Goal: Check status

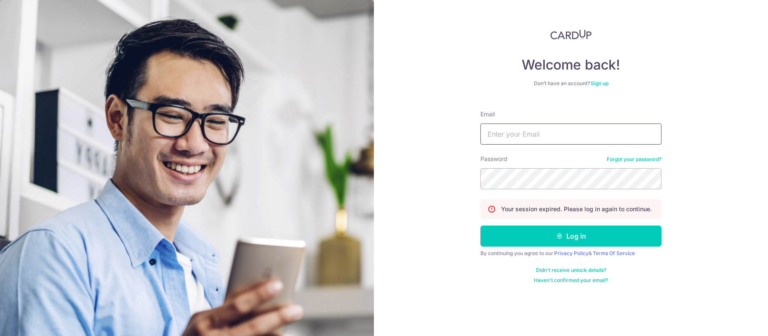
click at [534, 137] on input "Email" at bounding box center [570, 133] width 181 height 21
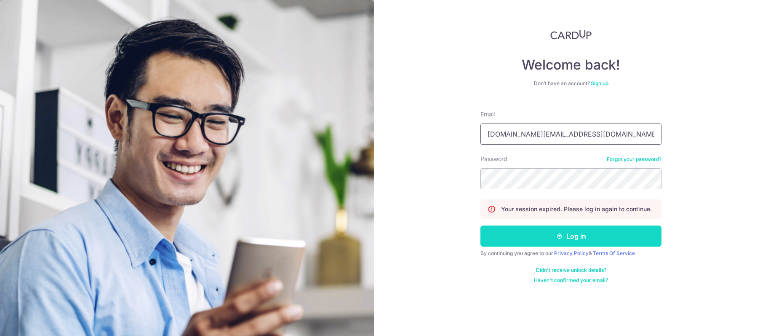
type input "[DOMAIN_NAME][EMAIL_ADDRESS][DOMAIN_NAME]"
click at [534, 236] on button "Log in" at bounding box center [570, 235] width 181 height 21
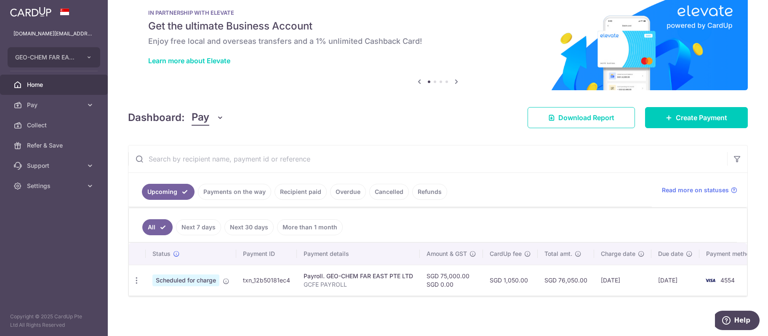
scroll to position [0, 13]
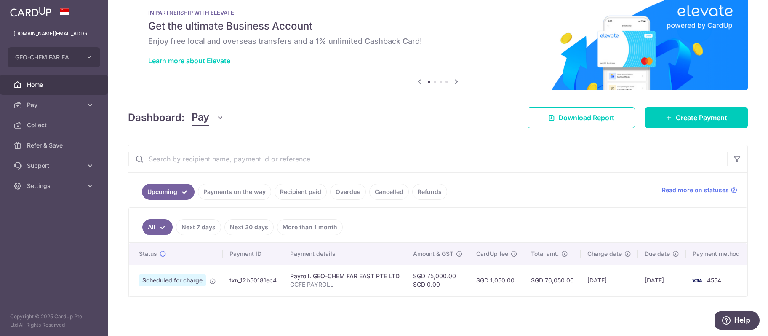
drag, startPoint x: 457, startPoint y: 288, endPoint x: 544, endPoint y: 290, distance: 86.7
click at [544, 290] on tr "Update payment Cancel payment Scheduled for charge txn_12b50181ec4 Payroll. GEO…" at bounding box center [432, 279] width 634 height 31
click at [538, 311] on div "× Pause Schedule Pause all future payments in this series Pause just this one p…" at bounding box center [438, 168] width 660 height 336
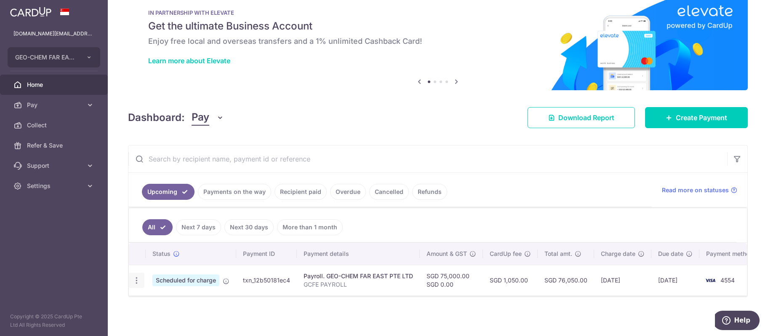
click at [133, 276] on icon "button" at bounding box center [136, 280] width 9 height 9
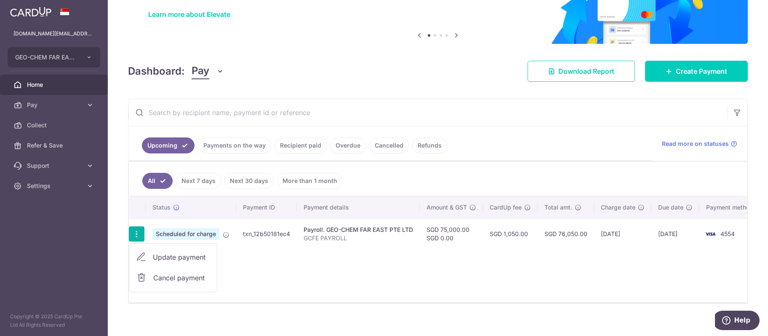
scroll to position [71, 0]
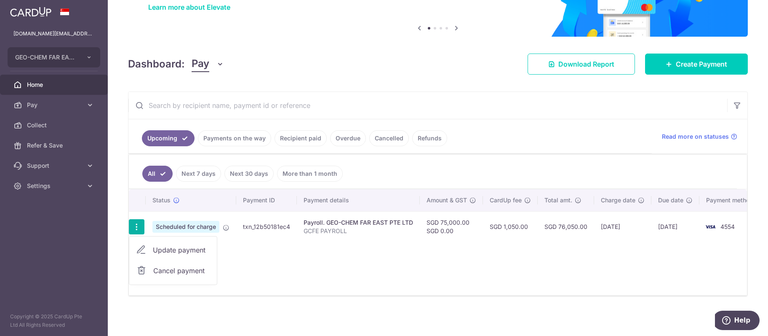
click at [372, 272] on div "Status Payment ID Payment details Amount & GST CardUp fee Total amt. Charge dat…" at bounding box center [438, 242] width 618 height 106
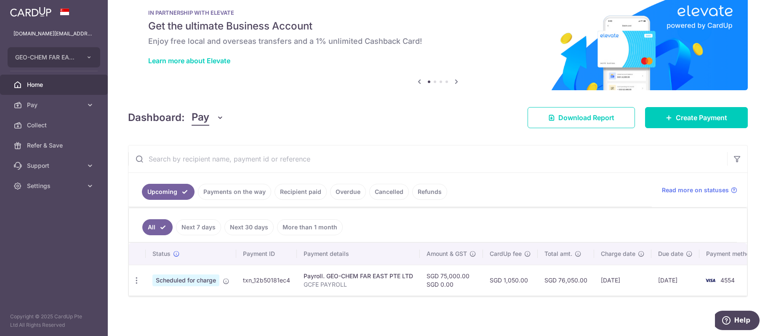
click at [347, 118] on div "Dashboard: Pay Pay Collect Download Report Create Payment" at bounding box center [438, 116] width 620 height 24
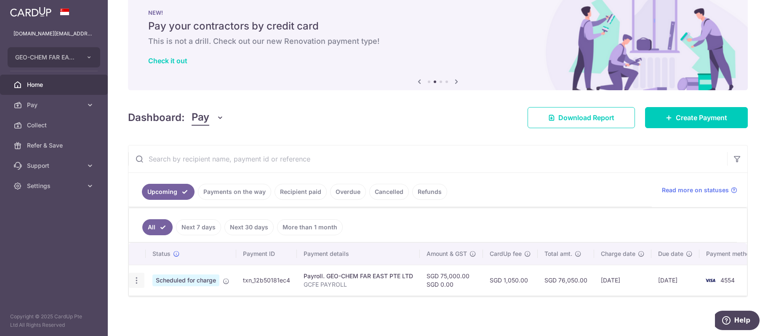
click at [139, 281] on icon "button" at bounding box center [136, 280] width 9 height 9
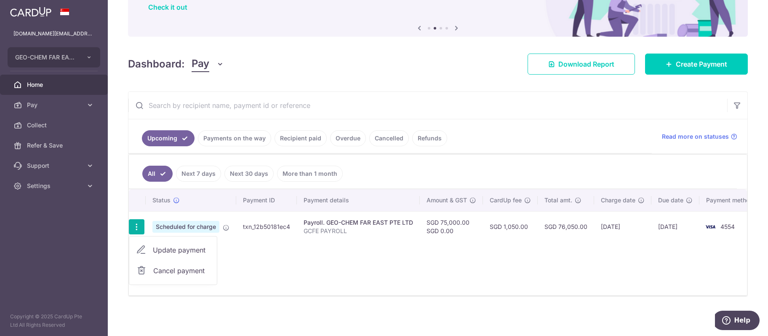
click at [352, 256] on div "Status Payment ID Payment details Amount & GST CardUp fee Total amt. Charge dat…" at bounding box center [438, 242] width 618 height 106
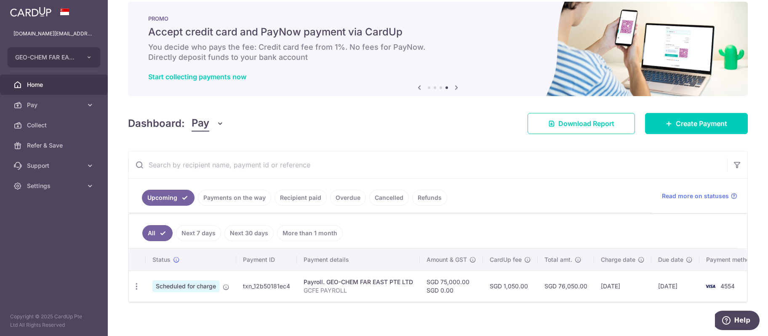
scroll to position [18, 0]
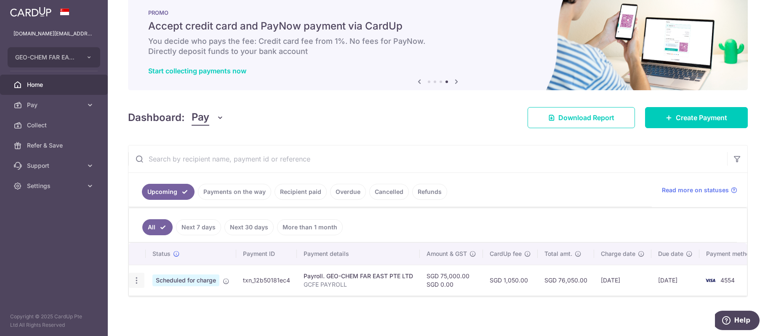
click at [136, 278] on icon "button" at bounding box center [136, 280] width 9 height 9
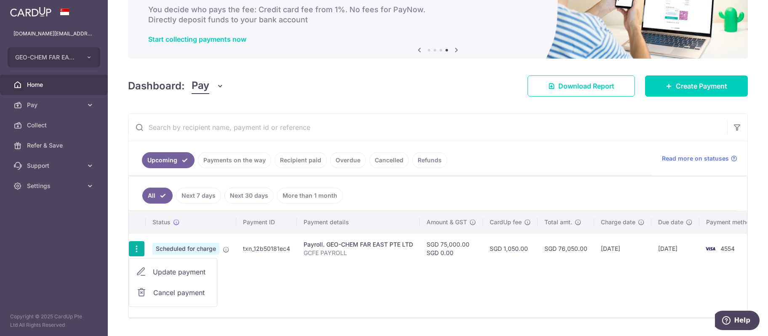
scroll to position [71, 0]
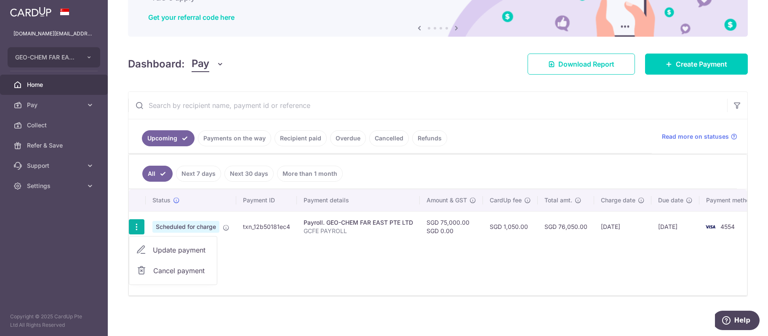
click at [388, 284] on div "Status Payment ID Payment details Amount & GST CardUp fee Total amt. Charge dat…" at bounding box center [438, 242] width 618 height 106
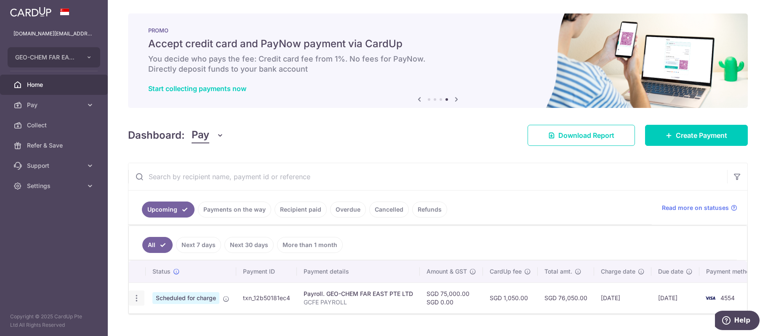
click at [135, 298] on icon "button" at bounding box center [136, 297] width 9 height 9
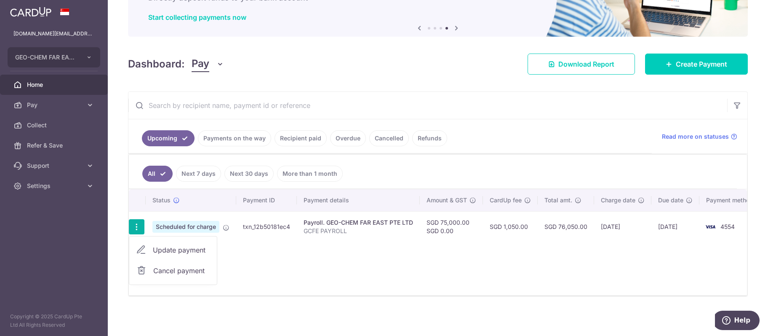
click at [277, 249] on div "Status Payment ID Payment details Amount & GST CardUp fee Total amt. Charge dat…" at bounding box center [438, 242] width 618 height 106
